Goal: Task Accomplishment & Management: Manage account settings

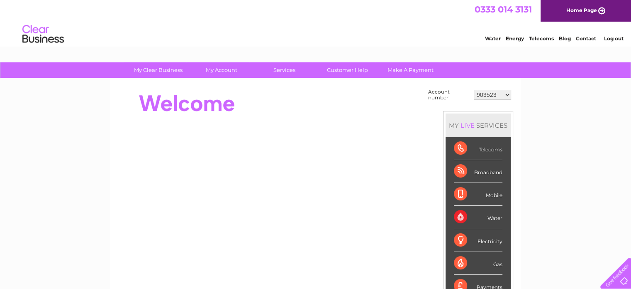
drag, startPoint x: 0, startPoint y: 0, endPoint x: 492, endPoint y: 94, distance: 500.9
click at [492, 94] on select "903523 916358 934108 934109 984838 k1044845" at bounding box center [492, 95] width 37 height 10
click at [502, 93] on select "903523 916358 934108 934109 984838 k1044845" at bounding box center [492, 95] width 37 height 10
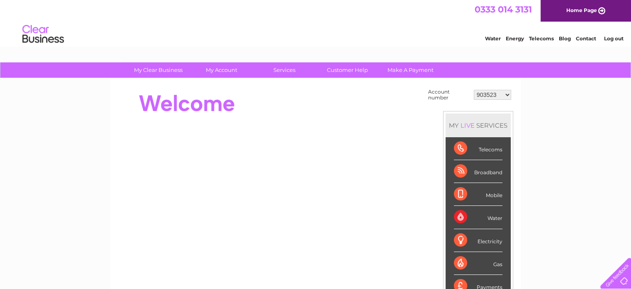
click at [504, 94] on select "903523 916358 934108 934109 984838 k1044845" at bounding box center [492, 95] width 37 height 10
click at [487, 93] on select "903523 916358 934108 934109 984838 k1044845" at bounding box center [492, 95] width 37 height 10
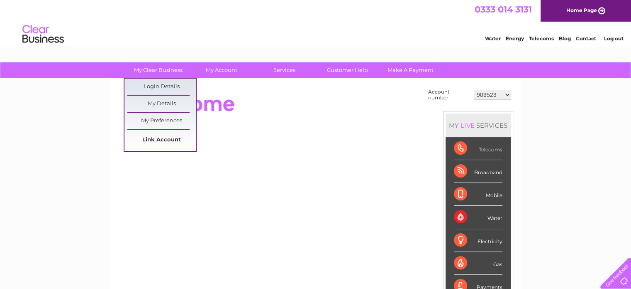
click at [147, 138] on link "Link Account" at bounding box center [161, 140] width 69 height 17
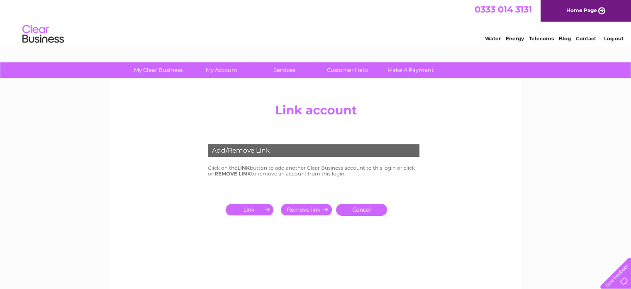
click at [254, 212] on input "submit" at bounding box center [251, 209] width 51 height 12
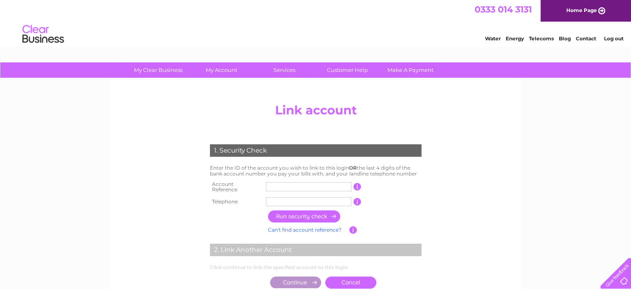
click at [287, 186] on input "text" at bounding box center [309, 186] width 86 height 9
click at [322, 184] on input "text" at bounding box center [309, 186] width 86 height 9
click at [357, 186] on input "button" at bounding box center [358, 186] width 8 height 7
click at [325, 186] on input "text" at bounding box center [309, 186] width 86 height 9
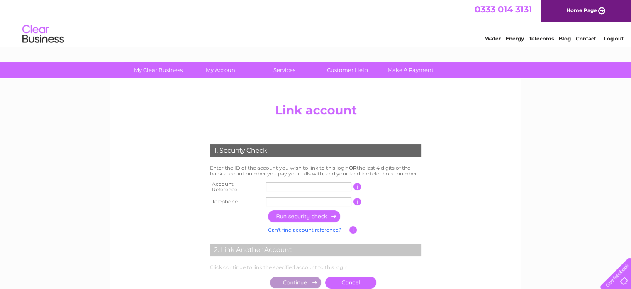
click at [300, 188] on input "text" at bounding box center [309, 186] width 86 height 9
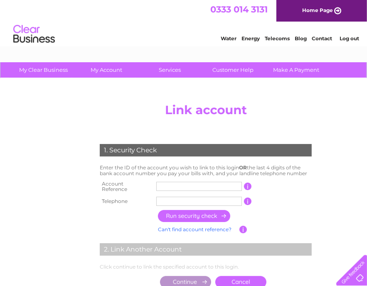
click at [210, 179] on td at bounding box center [199, 187] width 90 height 17
click at [214, 186] on input "text" at bounding box center [199, 186] width 86 height 9
type input "30322633"
click at [297, 186] on td "This should appear at the top of your bill and its the number after the letters…" at bounding box center [283, 187] width 62 height 17
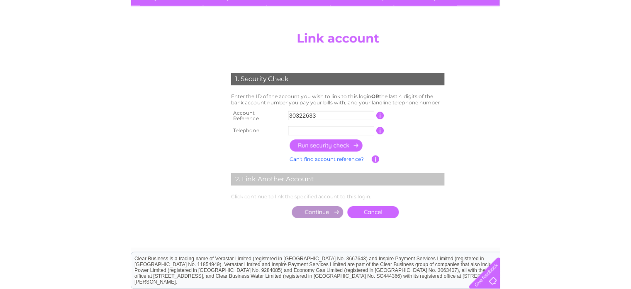
scroll to position [83, 0]
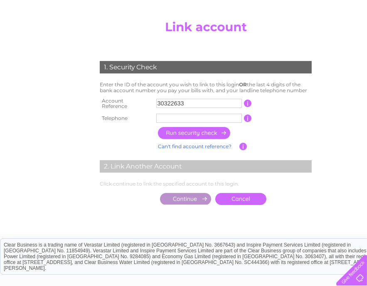
drag, startPoint x: 153, startPoint y: 108, endPoint x: 158, endPoint y: 114, distance: 7.3
click at [155, 112] on tr "Telephone 1 of the landline telephone numbers you have given us" at bounding box center [206, 118] width 216 height 13
click at [163, 114] on input "text" at bounding box center [199, 118] width 86 height 9
type input "07508292661"
click at [193, 129] on input "button" at bounding box center [194, 133] width 73 height 12
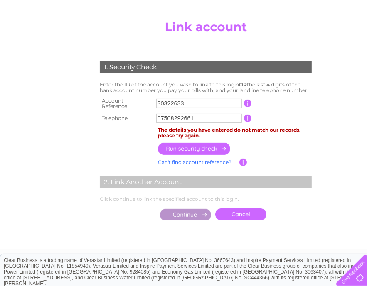
click at [198, 119] on input "07508292661" at bounding box center [199, 118] width 86 height 9
drag, startPoint x: 198, startPoint y: 117, endPoint x: 139, endPoint y: 115, distance: 58.6
click at [139, 115] on tr "Telephone 07508292661 1 of the landline telephone numbers you have given us" at bounding box center [206, 118] width 216 height 13
click at [223, 146] on input "button" at bounding box center [194, 149] width 73 height 12
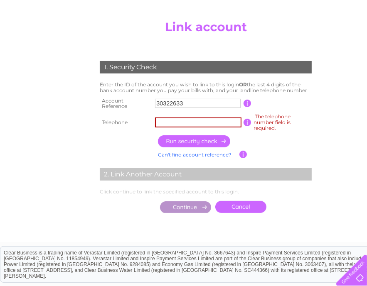
click at [209, 121] on input "text" at bounding box center [198, 122] width 86 height 10
type input "01412262265"
click at [311, 146] on td at bounding box center [235, 141] width 158 height 16
click at [199, 137] on input "button" at bounding box center [194, 141] width 73 height 12
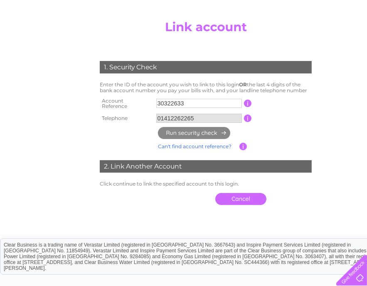
click at [282, 104] on td "This should appear at the top of your bill and its the number after the letters…" at bounding box center [283, 103] width 62 height 17
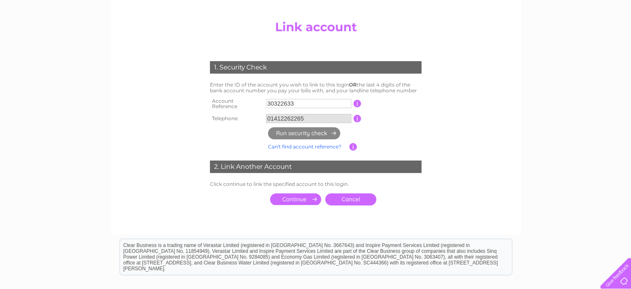
click at [234, 141] on th at bounding box center [237, 146] width 58 height 11
click at [357, 117] on input "button" at bounding box center [358, 118] width 8 height 7
click at [444, 111] on center "Add/Remove Link Click on the LINK button to add another Clear Business account …" at bounding box center [315, 121] width 395 height 210
click at [418, 136] on td at bounding box center [345, 133] width 158 height 16
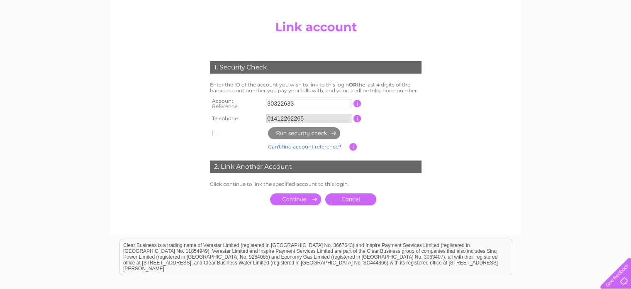
click at [418, 136] on td at bounding box center [345, 133] width 158 height 16
click at [281, 197] on input "submit" at bounding box center [295, 199] width 51 height 12
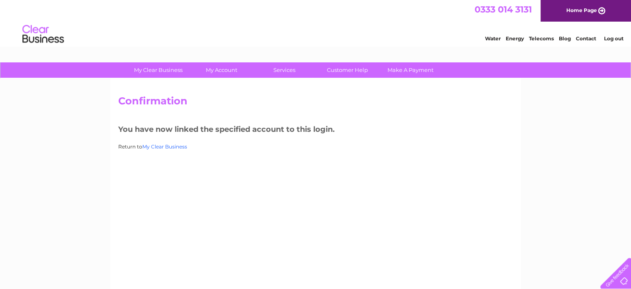
click at [169, 147] on link "My Clear Business" at bounding box center [164, 146] width 45 height 6
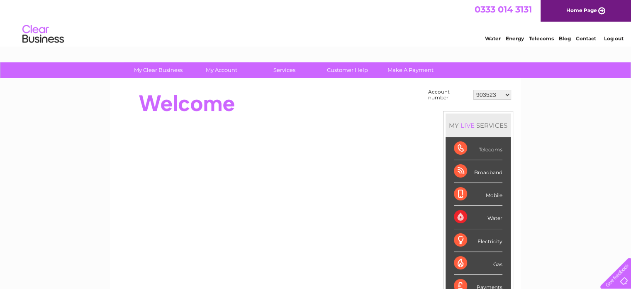
click at [509, 90] on select "903523 916358 934108 934109 984838 k1044845 30322633" at bounding box center [493, 95] width 38 height 10
select select "30322633"
click at [474, 90] on select "903523 916358 934108 934109 984838 k1044845 30322633" at bounding box center [493, 95] width 38 height 10
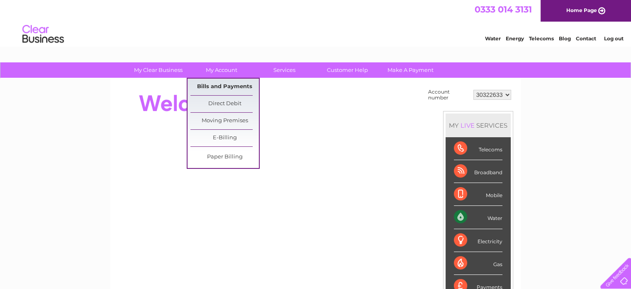
click at [230, 83] on link "Bills and Payments" at bounding box center [225, 86] width 69 height 17
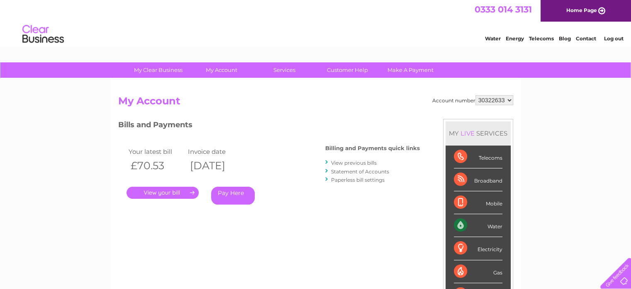
click at [364, 166] on ul "View previous bills Statement of Accounts Paperless bill settings" at bounding box center [372, 170] width 95 height 25
click at [365, 170] on link "Statement of Accounts" at bounding box center [360, 171] width 58 height 6
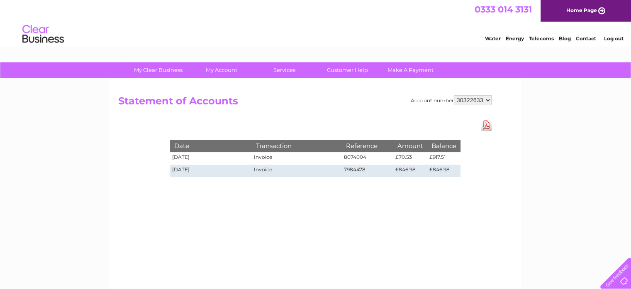
click at [486, 121] on link "Download Pdf" at bounding box center [487, 125] width 10 height 12
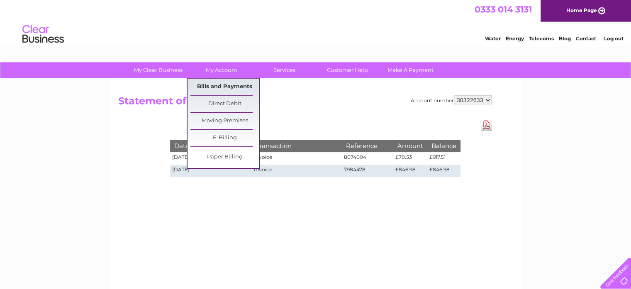
click at [224, 86] on link "Bills and Payments" at bounding box center [225, 86] width 69 height 17
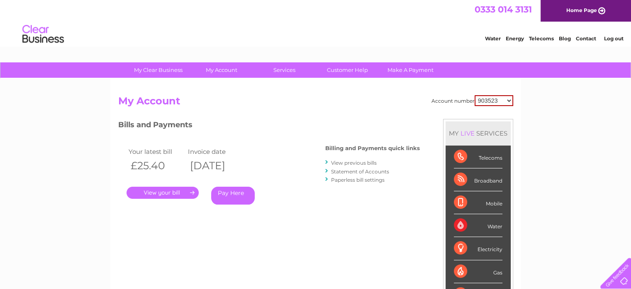
click at [497, 99] on select "903523 916358 934108 934109 984838 k1044845 30322633" at bounding box center [494, 100] width 39 height 11
select select "30322633"
click at [475, 95] on select "903523 916358 934108 934109 984838 k1044845 30322633" at bounding box center [494, 100] width 39 height 11
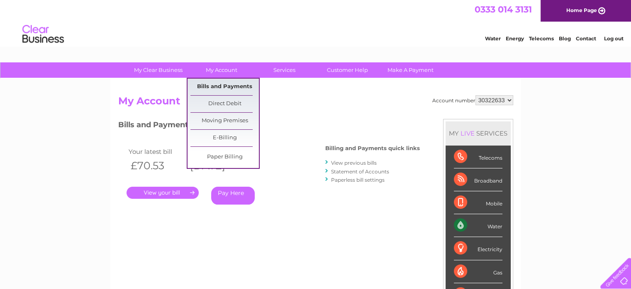
click at [221, 86] on link "Bills and Payments" at bounding box center [225, 86] width 69 height 17
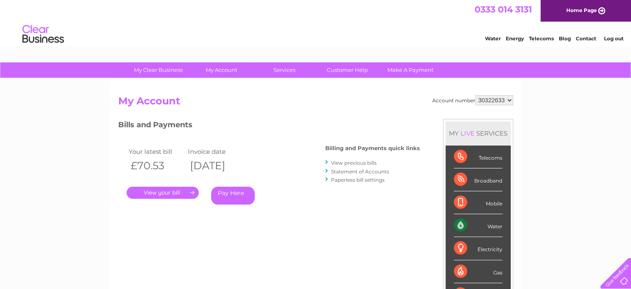
click at [351, 161] on link "View previous bills" at bounding box center [354, 162] width 46 height 6
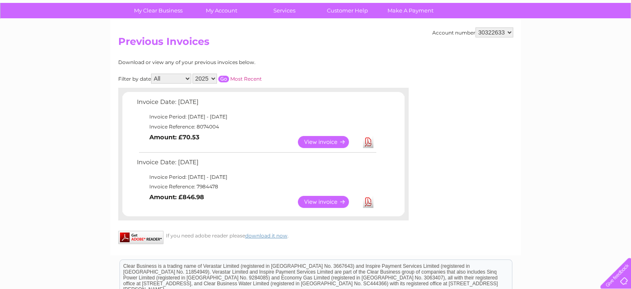
scroll to position [83, 0]
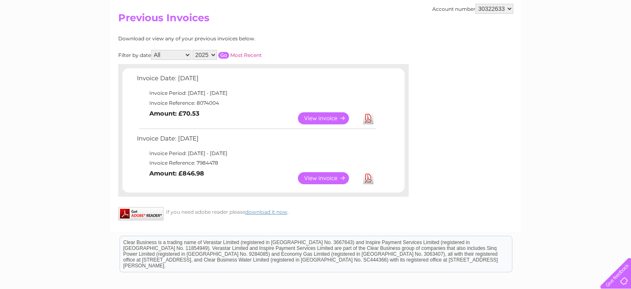
click at [314, 178] on link "View" at bounding box center [328, 178] width 61 height 12
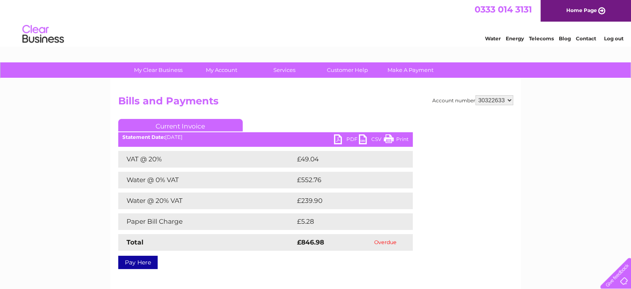
click at [342, 139] on link "PDF" at bounding box center [346, 140] width 25 height 12
